Goal: Task Accomplishment & Management: Manage account settings

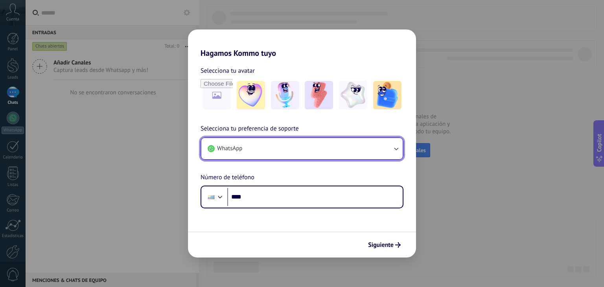
click at [288, 153] on button "WhatsApp" at bounding box center [301, 148] width 201 height 21
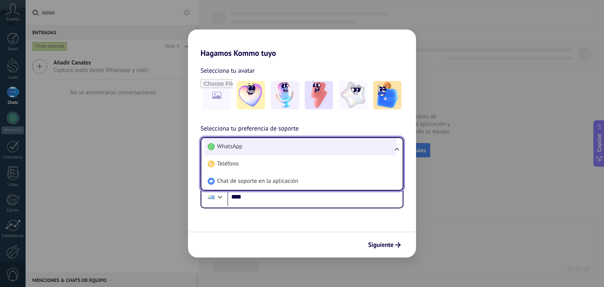
click at [292, 151] on li "WhatsApp" at bounding box center [300, 146] width 192 height 17
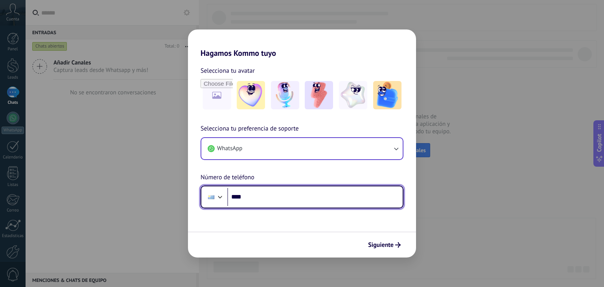
click at [289, 193] on input "****" at bounding box center [314, 197] width 175 height 18
type input "**********"
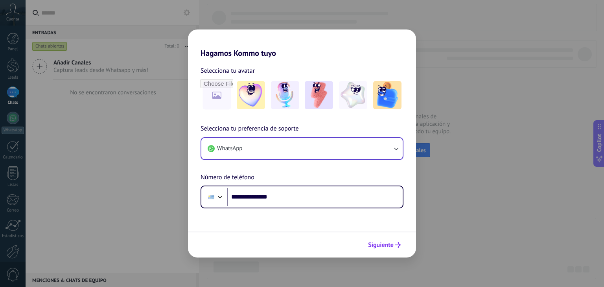
click at [383, 243] on span "Siguiente" at bounding box center [381, 245] width 26 height 6
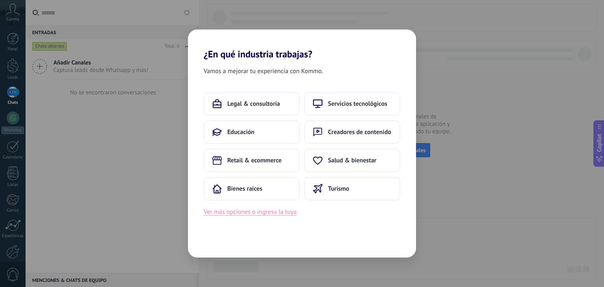
click at [285, 214] on button "Ver más opciones o ingresa la tuya" at bounding box center [250, 212] width 93 height 10
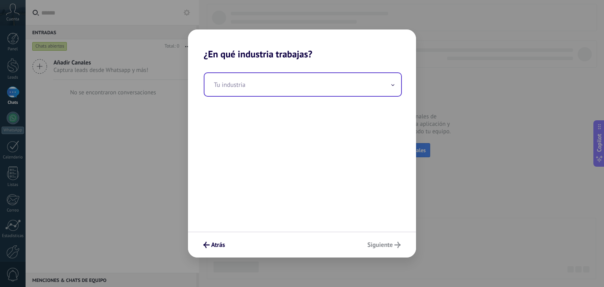
click at [287, 87] on input "text" at bounding box center [302, 84] width 197 height 23
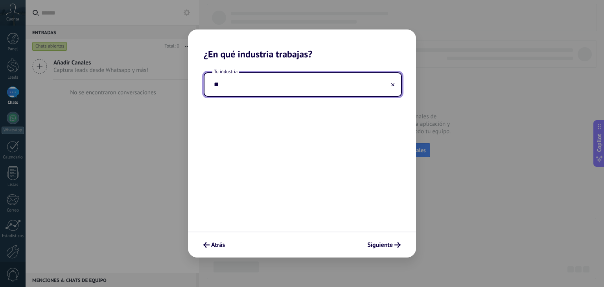
type input "*"
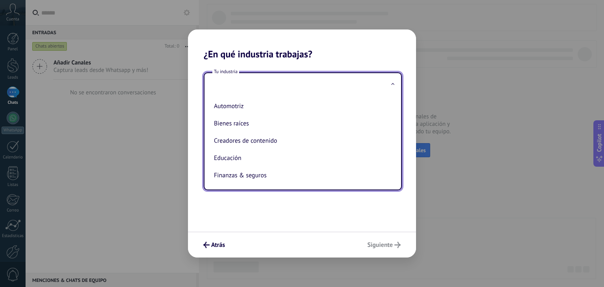
click at [219, 238] on div "Atrás Siguiente" at bounding box center [302, 245] width 228 height 26
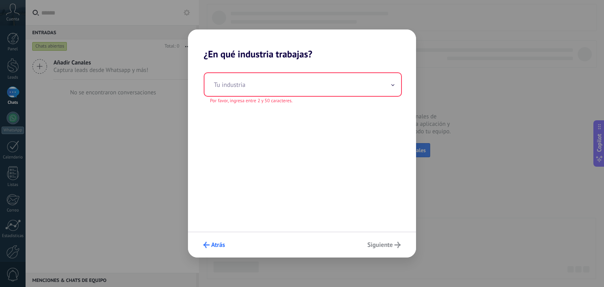
click at [217, 243] on span "Atrás" at bounding box center [218, 245] width 14 height 6
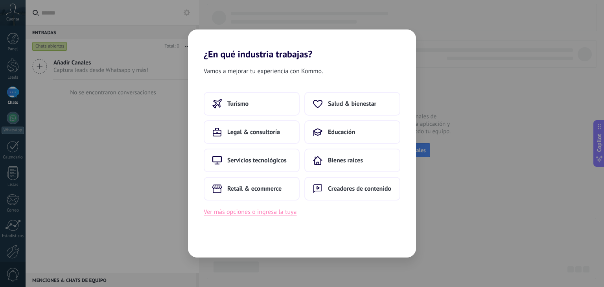
click at [269, 209] on button "Ver más opciones o ingresa la tuya" at bounding box center [250, 212] width 93 height 10
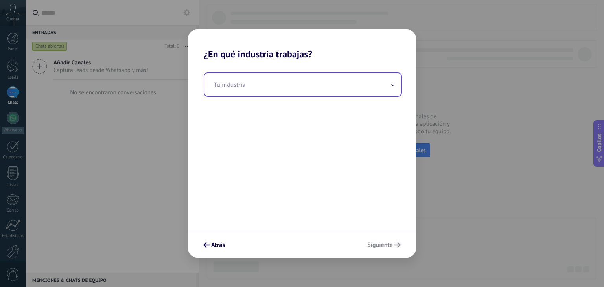
click at [245, 85] on input "text" at bounding box center [302, 84] width 197 height 23
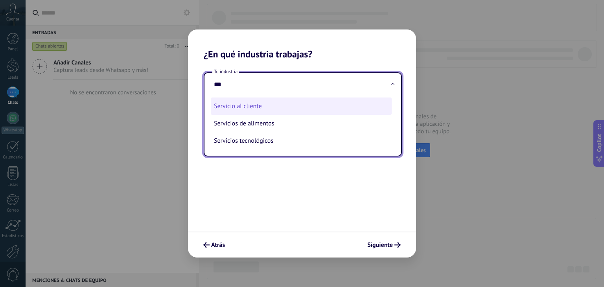
click at [256, 102] on li "Servicio al cliente" at bounding box center [301, 105] width 181 height 17
type input "**********"
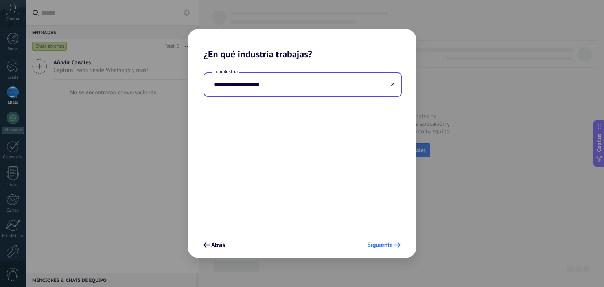
click at [378, 244] on span "Siguiente" at bounding box center [380, 245] width 26 height 6
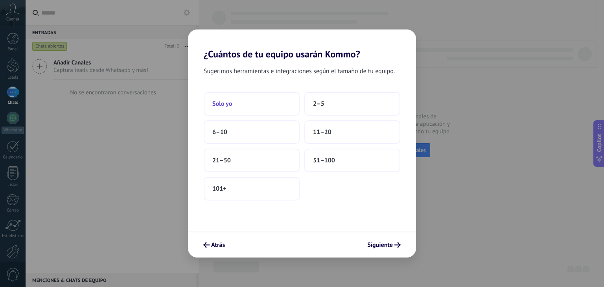
click at [273, 110] on button "Solo yo" at bounding box center [252, 104] width 96 height 24
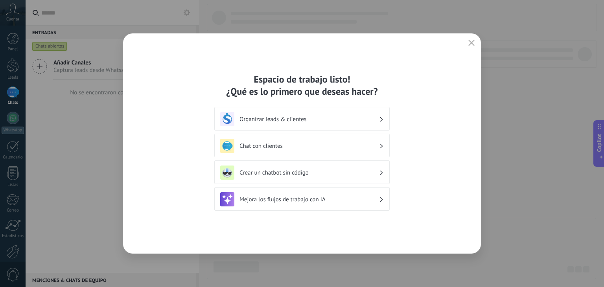
click at [313, 111] on div "Organizar leads & clientes" at bounding box center [301, 119] width 175 height 24
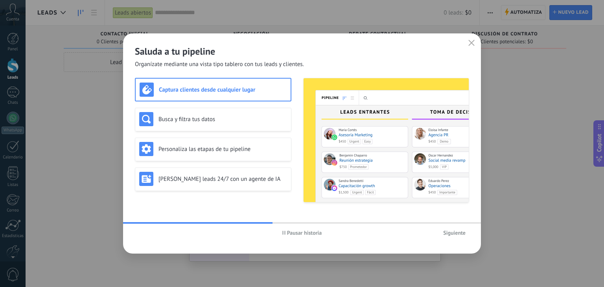
click at [456, 234] on span "Siguiente" at bounding box center [454, 233] width 22 height 6
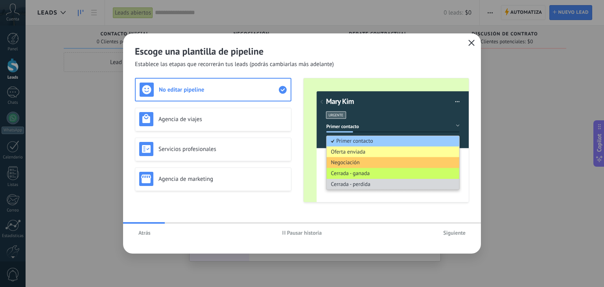
click at [473, 44] on use "button" at bounding box center [472, 43] width 6 height 6
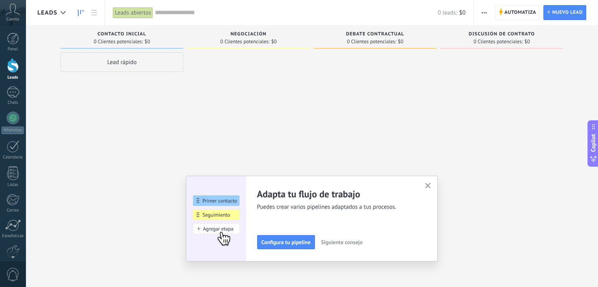
scroll to position [40, 0]
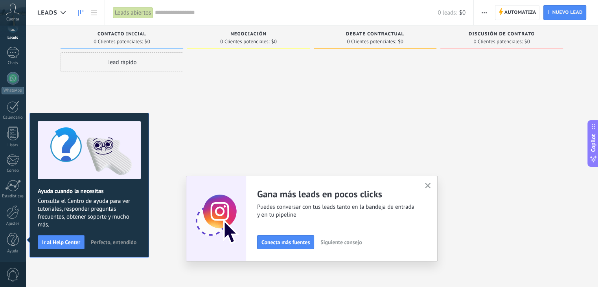
click at [431, 188] on icon "button" at bounding box center [428, 186] width 6 height 6
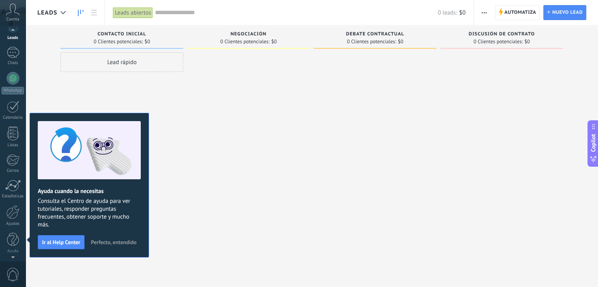
scroll to position [0, 0]
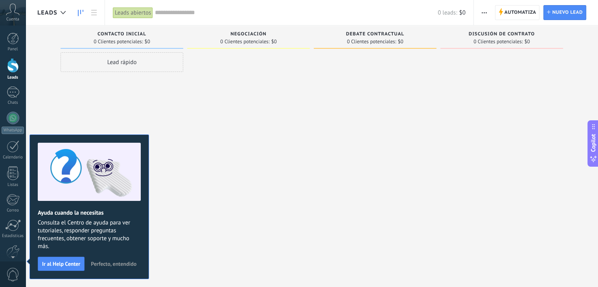
click at [102, 262] on span "Perfecto, entendido" at bounding box center [114, 264] width 46 height 6
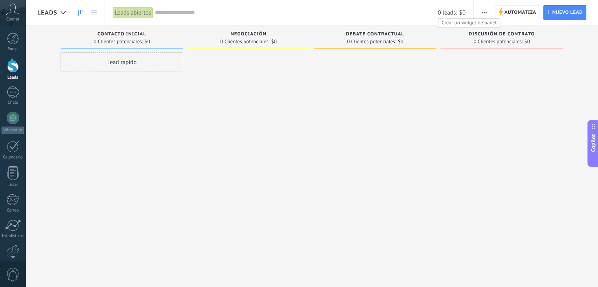
click at [447, 13] on span "0 leads:" at bounding box center [447, 12] width 19 height 7
click at [14, 12] on use at bounding box center [12, 9] width 13 height 11
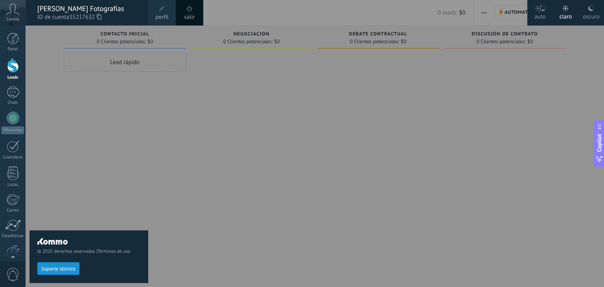
click at [157, 10] on link "perfil" at bounding box center [162, 13] width 28 height 26
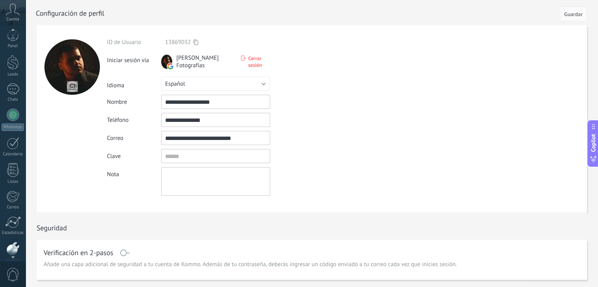
click at [11, 33] on div at bounding box center [13, 32] width 26 height 12
click at [13, 105] on div "Chats" at bounding box center [13, 102] width 23 height 5
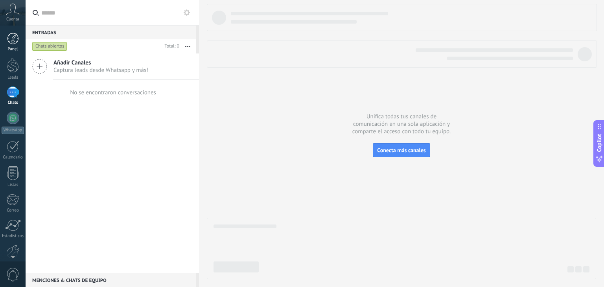
click at [9, 41] on div at bounding box center [13, 39] width 12 height 12
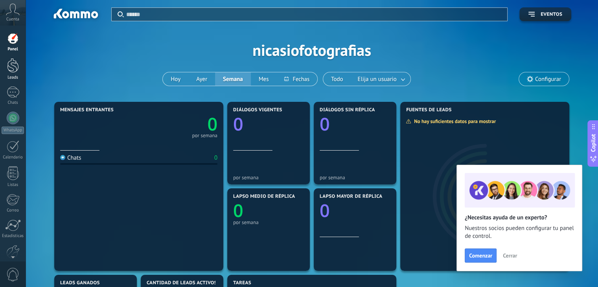
click at [13, 72] on div at bounding box center [13, 65] width 12 height 15
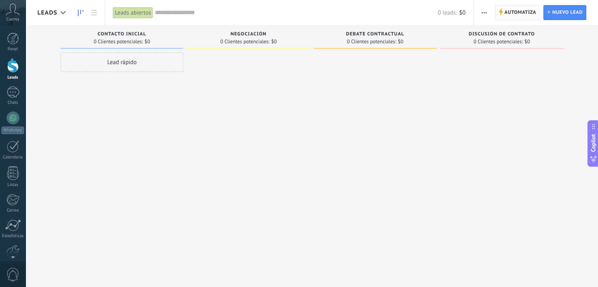
click at [503, 14] on span "Automatiza Automatiza" at bounding box center [517, 12] width 45 height 15
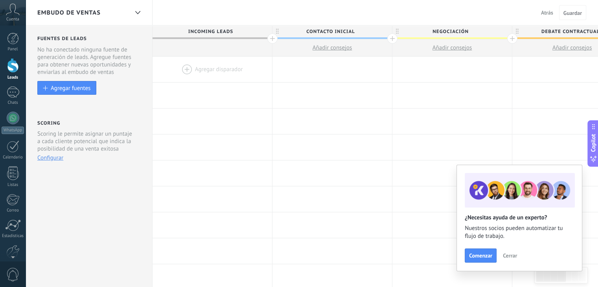
click at [210, 31] on span "Incoming leads" at bounding box center [211, 32] width 116 height 12
click at [136, 15] on div at bounding box center [137, 12] width 13 height 15
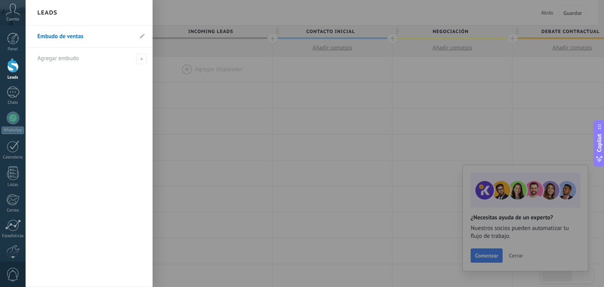
click at [225, 44] on div at bounding box center [328, 143] width 604 height 287
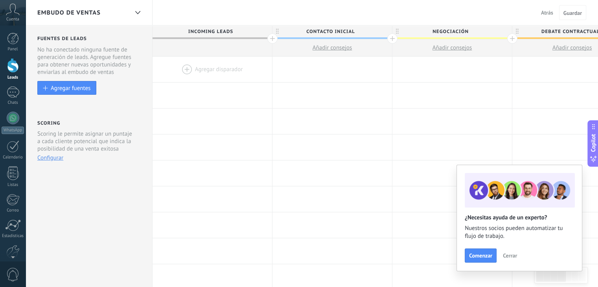
click at [328, 34] on span "Contacto inicial" at bounding box center [330, 32] width 116 height 12
click at [328, 34] on input "**********" at bounding box center [330, 32] width 104 height 12
type input "*"
click at [335, 13] on div "Embudo de ventas Atrás Cancelar Guardar" at bounding box center [312, 13] width 572 height 26
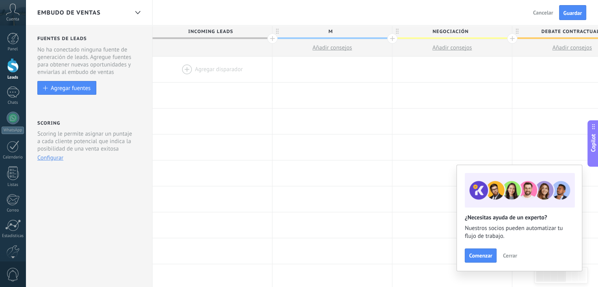
click at [206, 65] on div at bounding box center [213, 70] width 120 height 26
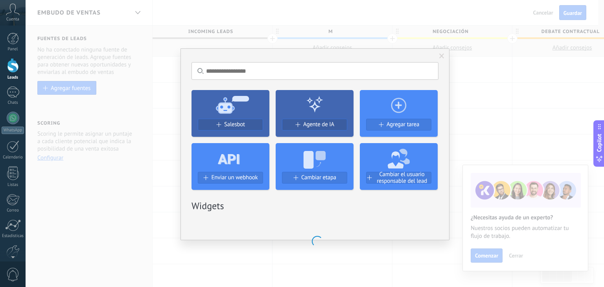
click at [206, 65] on input "text" at bounding box center [314, 71] width 247 height 18
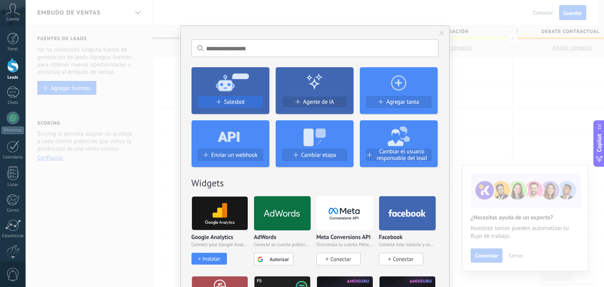
click at [232, 101] on span "Salesbot" at bounding box center [234, 102] width 21 height 7
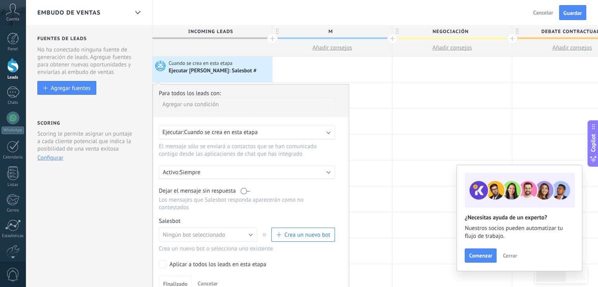
click at [255, 126] on div "Ejecutar: Cuando se crea en esta etapa" at bounding box center [247, 132] width 176 height 14
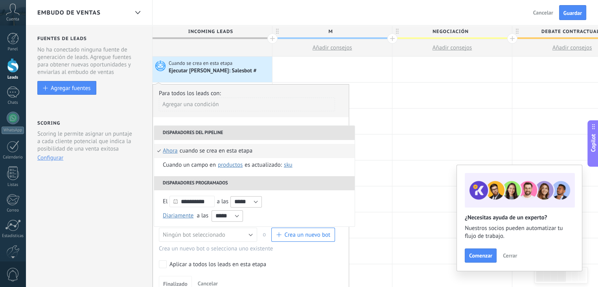
click at [255, 126] on li "Disparadores del pipeline" at bounding box center [254, 133] width 200 height 14
click at [270, 95] on div "Para todos los leads con:" at bounding box center [251, 93] width 184 height 7
